Goal: Transaction & Acquisition: Purchase product/service

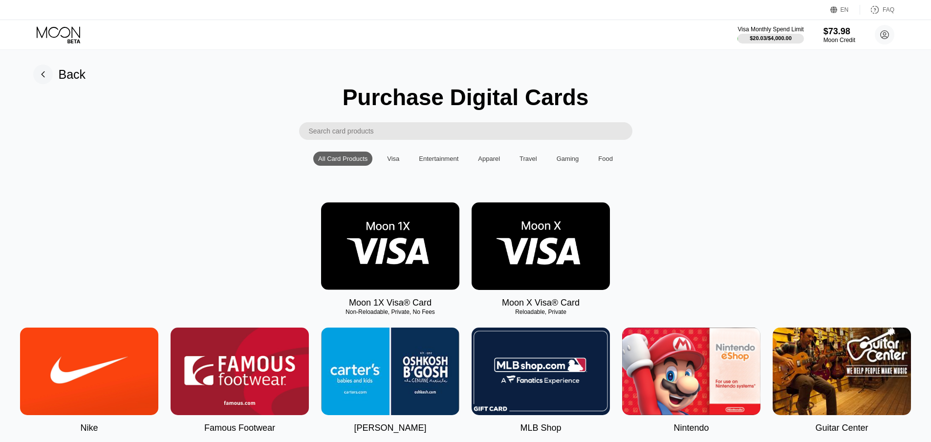
click at [70, 37] on icon at bounding box center [59, 34] width 45 height 17
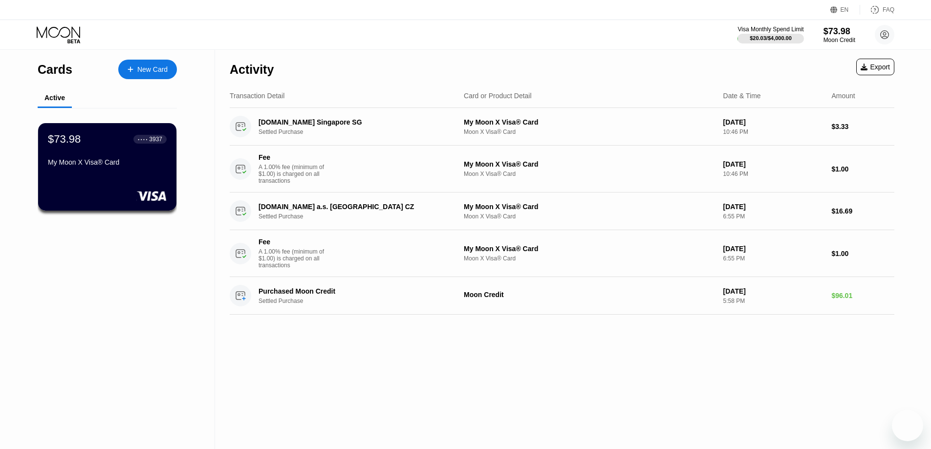
click at [147, 72] on div "New Card" at bounding box center [152, 70] width 30 height 8
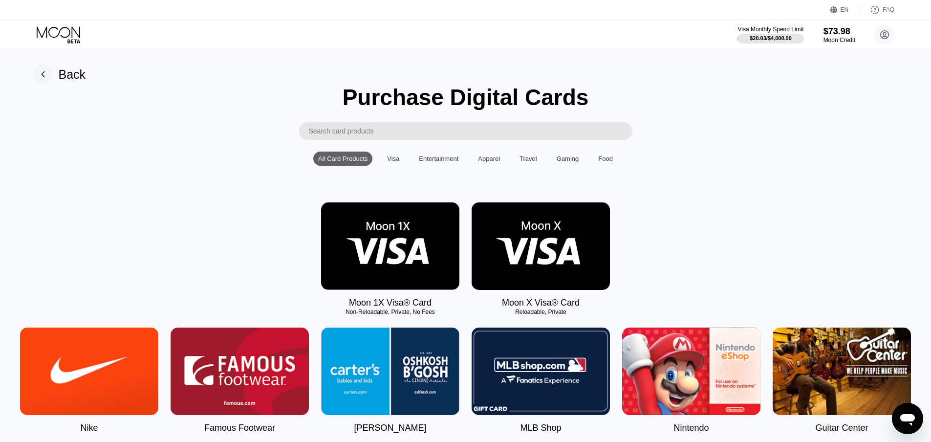
click at [568, 254] on img at bounding box center [541, 246] width 138 height 88
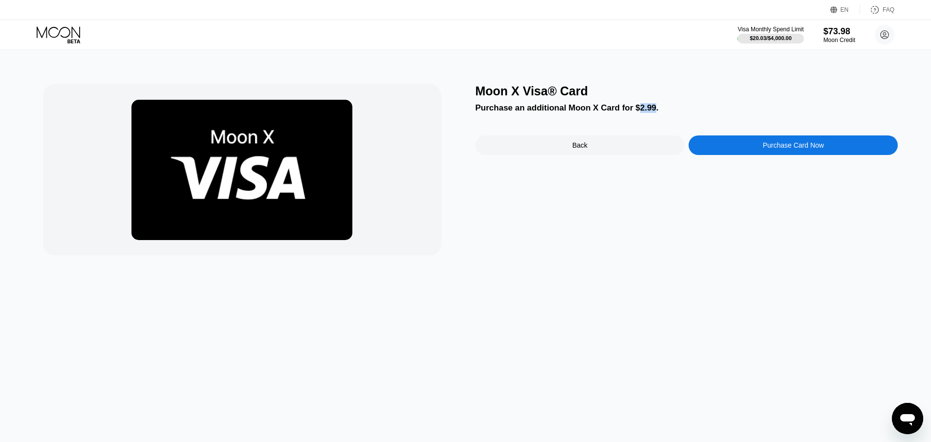
drag, startPoint x: 633, startPoint y: 113, endPoint x: 649, endPoint y: 110, distance: 17.0
click at [649, 110] on div "Purchase an additional Moon X Card for $2.99." at bounding box center [687, 108] width 423 height 10
click at [581, 148] on div "Back" at bounding box center [579, 145] width 15 height 8
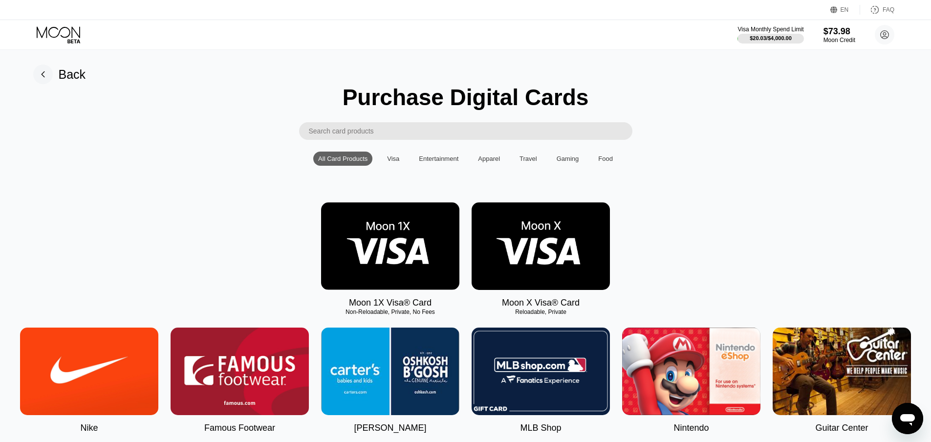
click at [397, 264] on img at bounding box center [390, 246] width 138 height 88
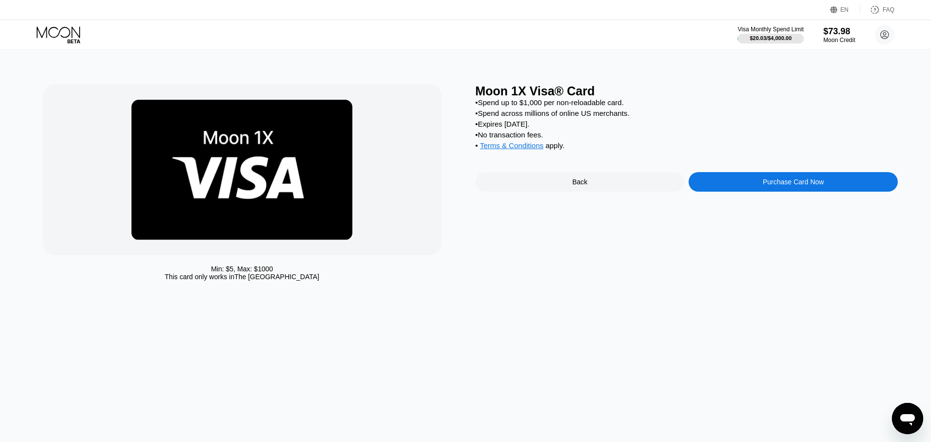
click at [528, 150] on span "Terms & Conditions" at bounding box center [512, 145] width 64 height 8
drag, startPoint x: 193, startPoint y: 278, endPoint x: 256, endPoint y: 282, distance: 63.2
click at [256, 281] on div "This card only works in The United States" at bounding box center [242, 277] width 154 height 8
drag, startPoint x: 182, startPoint y: 279, endPoint x: 269, endPoint y: 272, distance: 87.3
click at [269, 272] on div "Min: $ 5 , Max: $ 1000 This card only works in The United States" at bounding box center [242, 273] width 398 height 16
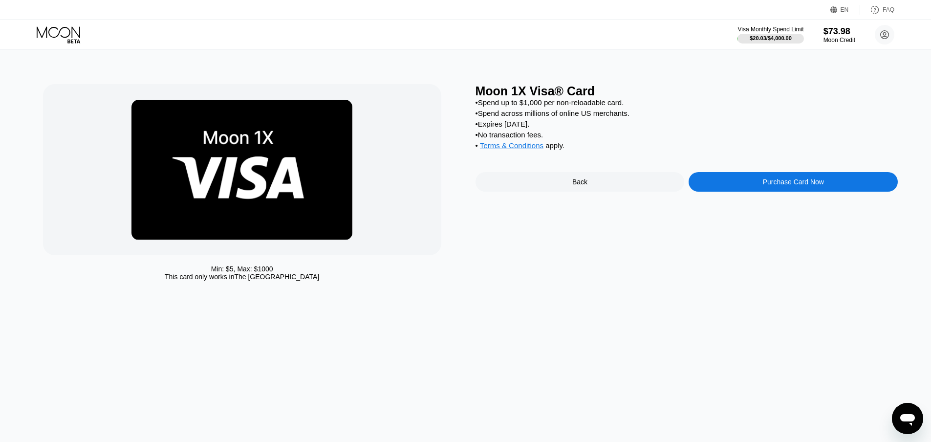
click at [574, 186] on div "Back" at bounding box center [579, 182] width 15 height 8
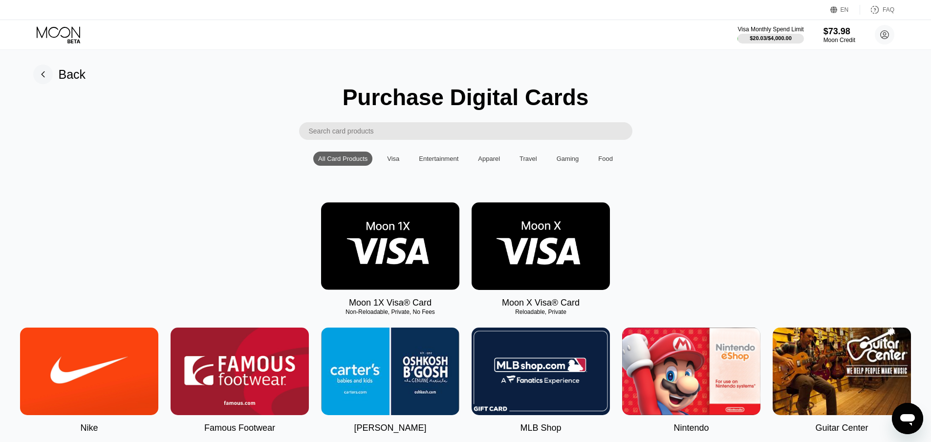
click at [574, 248] on img at bounding box center [541, 246] width 138 height 88
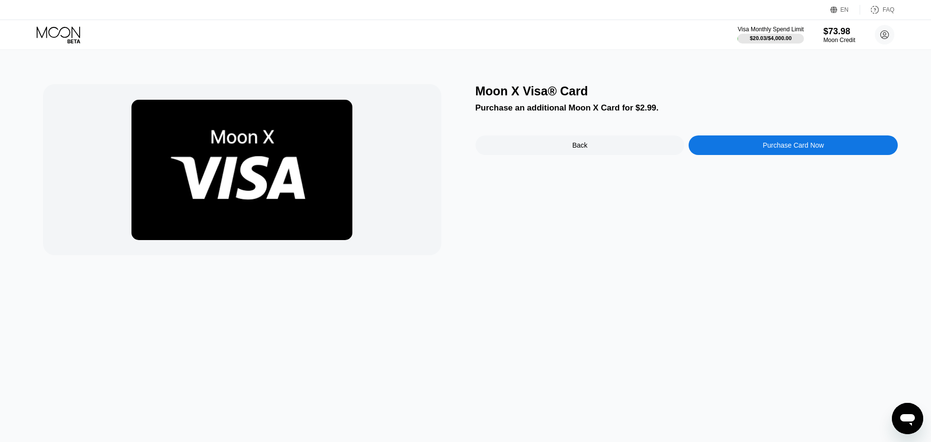
click at [826, 152] on div "Purchase Card Now" at bounding box center [793, 145] width 209 height 20
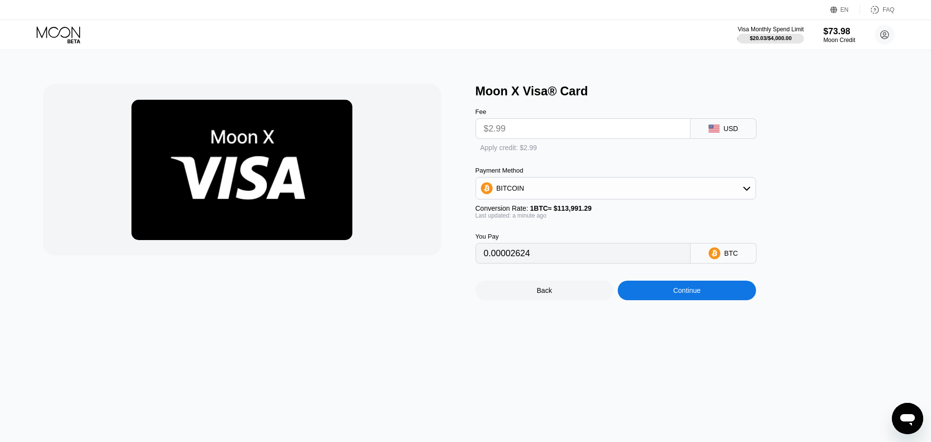
click at [591, 134] on input "$2.99" at bounding box center [583, 129] width 198 height 20
click at [549, 135] on input "$2.99" at bounding box center [583, 129] width 198 height 20
click at [521, 135] on input "$2.99" at bounding box center [583, 129] width 198 height 20
click at [502, 135] on input "$2.99" at bounding box center [583, 129] width 198 height 20
click at [550, 135] on input "$2.99" at bounding box center [583, 129] width 198 height 20
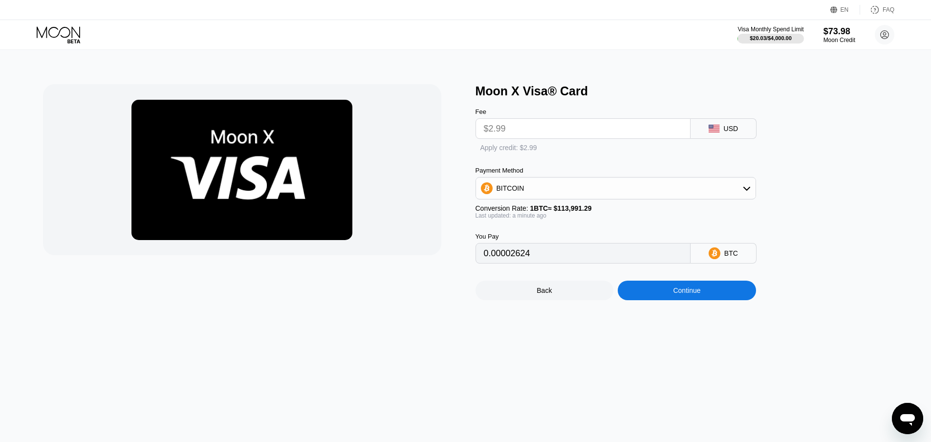
click at [548, 138] on input "$2.99" at bounding box center [583, 129] width 198 height 20
click at [518, 152] on div "Apply credit: $2.99" at bounding box center [509, 148] width 57 height 8
type input "0"
click at [560, 194] on div "BITCOIN" at bounding box center [616, 188] width 280 height 20
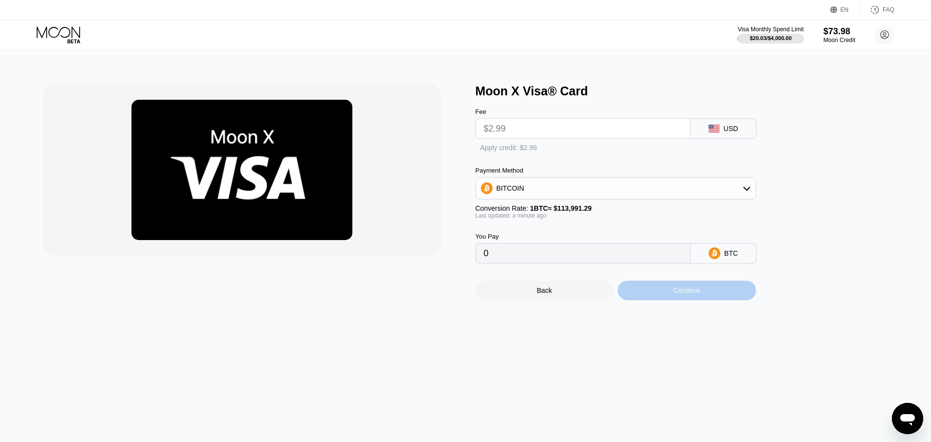
click at [701, 294] on div "Continue" at bounding box center [686, 290] width 27 height 8
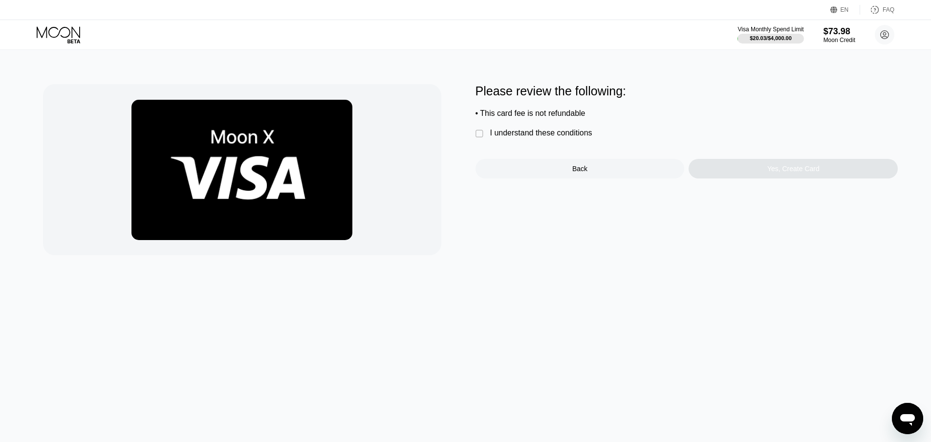
click at [551, 137] on div "I understand these conditions" at bounding box center [541, 133] width 102 height 9
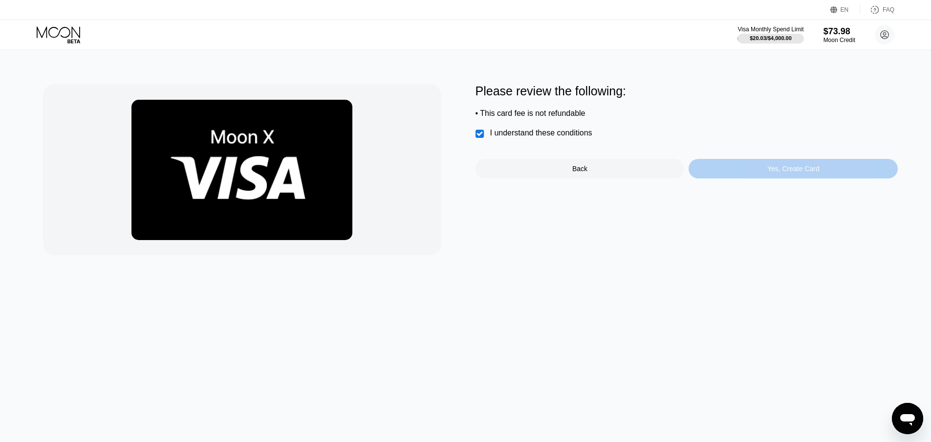
click at [815, 173] on div "Yes, Create Card" at bounding box center [794, 169] width 52 height 8
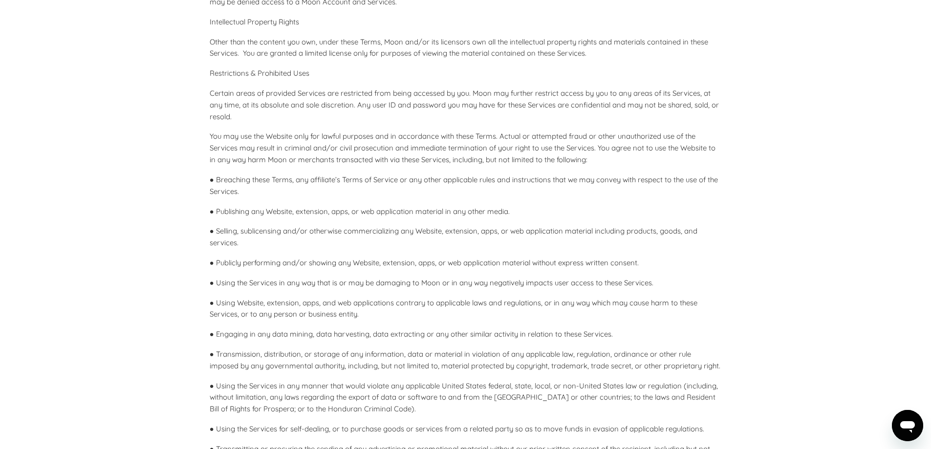
scroll to position [939, 0]
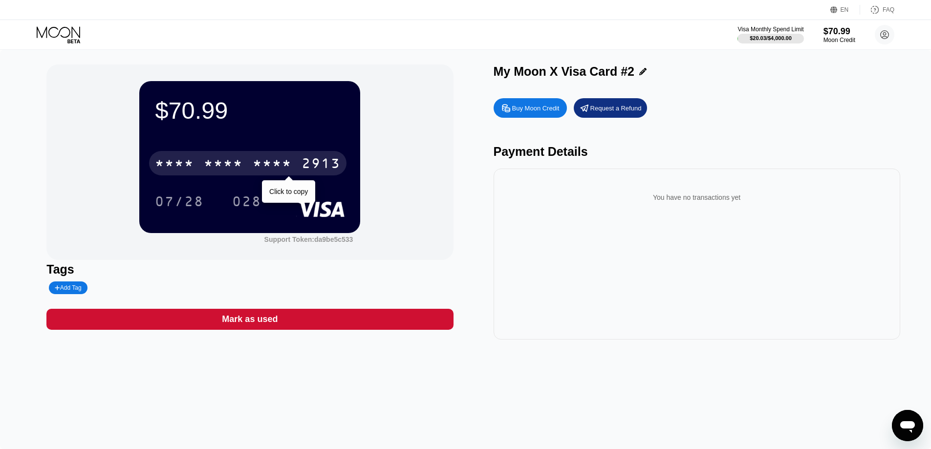
click at [227, 169] on div "* * * *" at bounding box center [223, 165] width 39 height 16
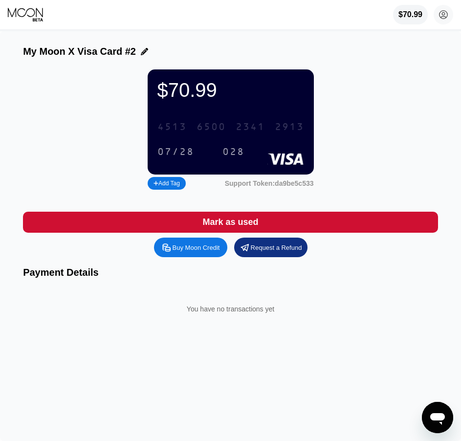
click at [240, 127] on div "4513 6500 2341 2913" at bounding box center [231, 127] width 158 height 20
click at [180, 151] on div "07/28" at bounding box center [175, 152] width 51 height 16
click at [240, 158] on div "028" at bounding box center [233, 152] width 22 height 11
